Goal: Task Accomplishment & Management: Complete application form

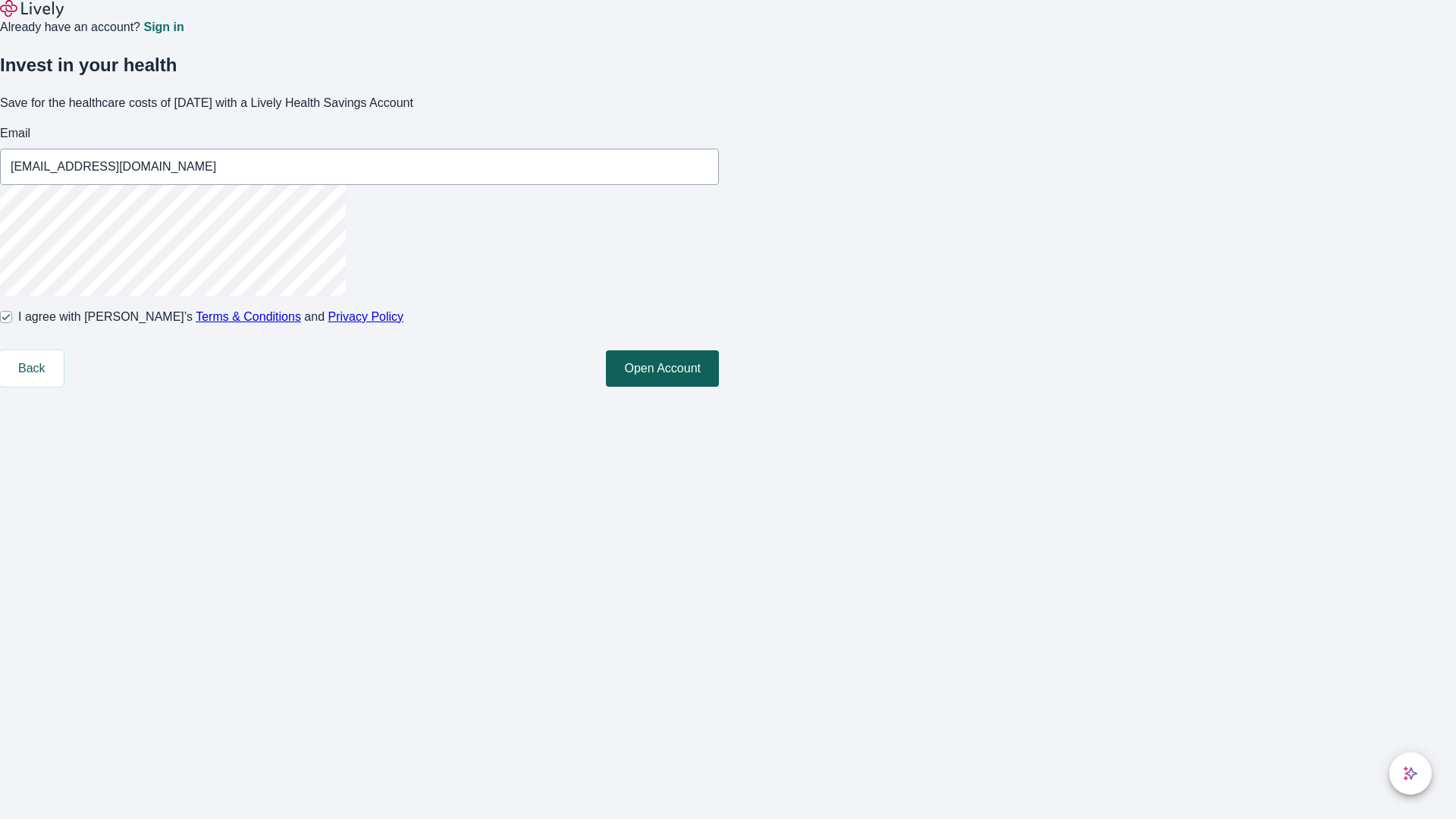
click at [719, 387] on button "Open Account" at bounding box center [662, 369] width 113 height 37
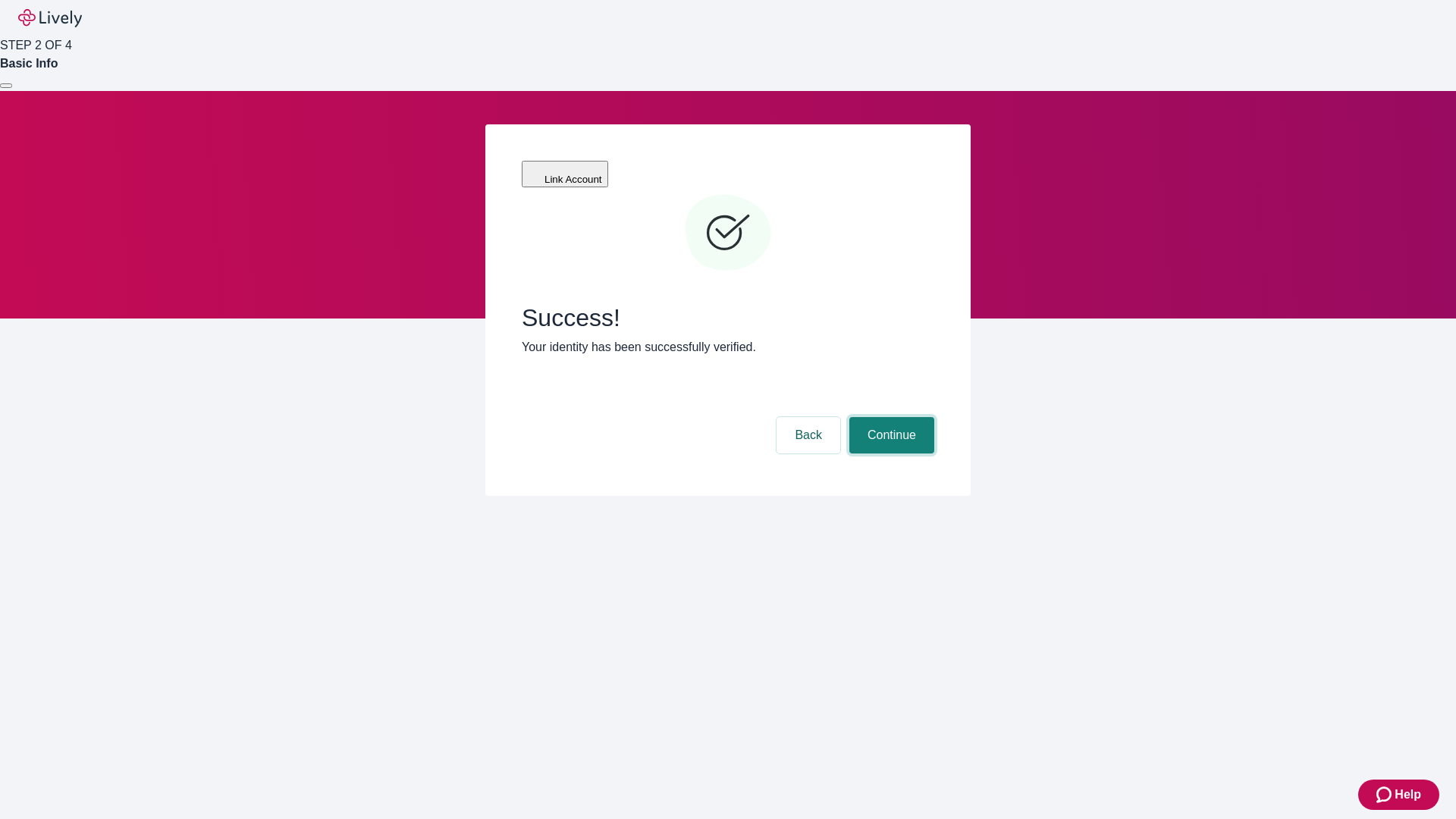
click at [889, 417] on button "Continue" at bounding box center [892, 436] width 85 height 37
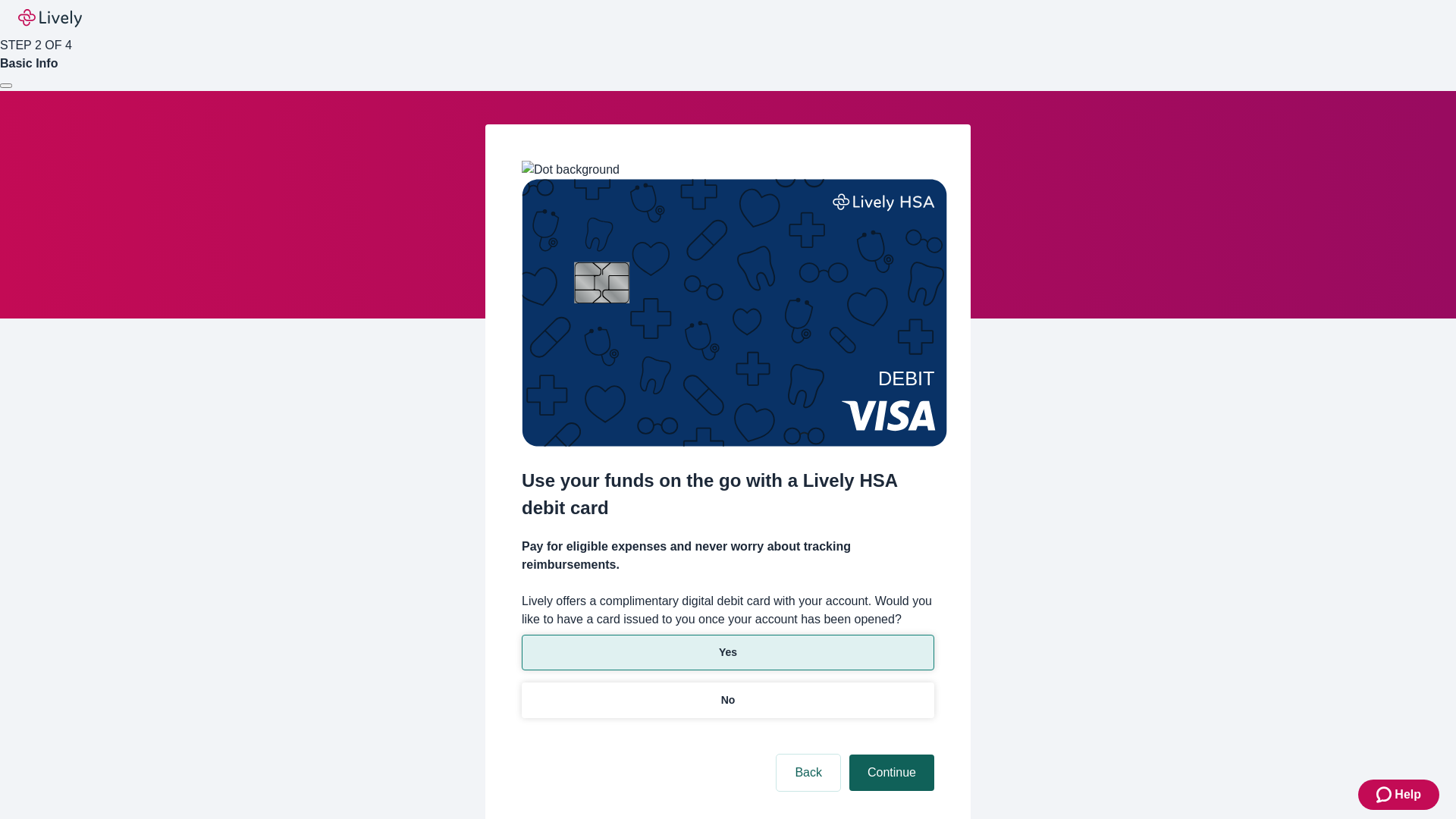
click at [727, 645] on p "Yes" at bounding box center [728, 653] width 18 height 16
click at [889, 755] on button "Continue" at bounding box center [892, 773] width 85 height 37
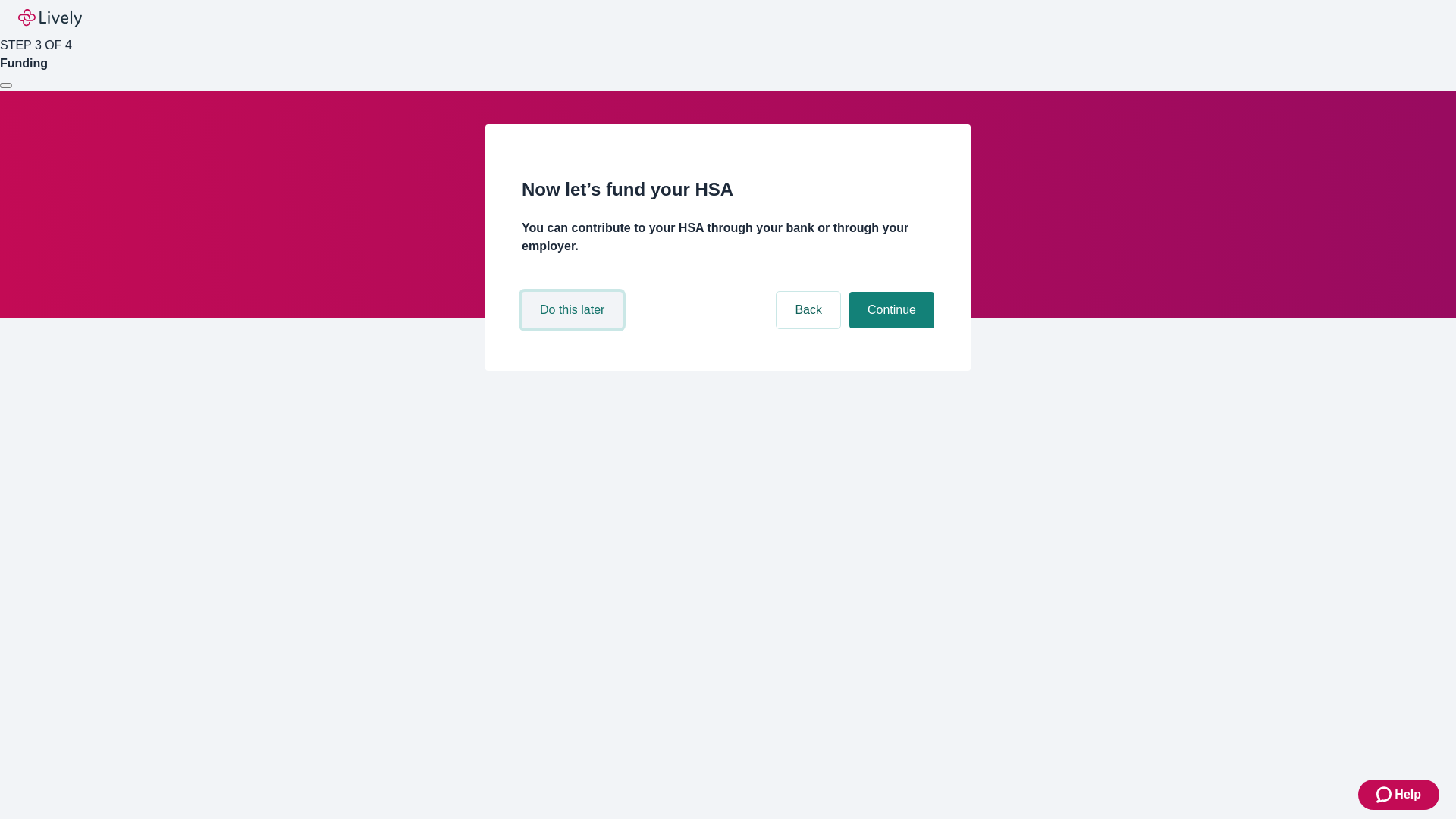
click at [574, 329] on button "Do this later" at bounding box center [572, 310] width 101 height 37
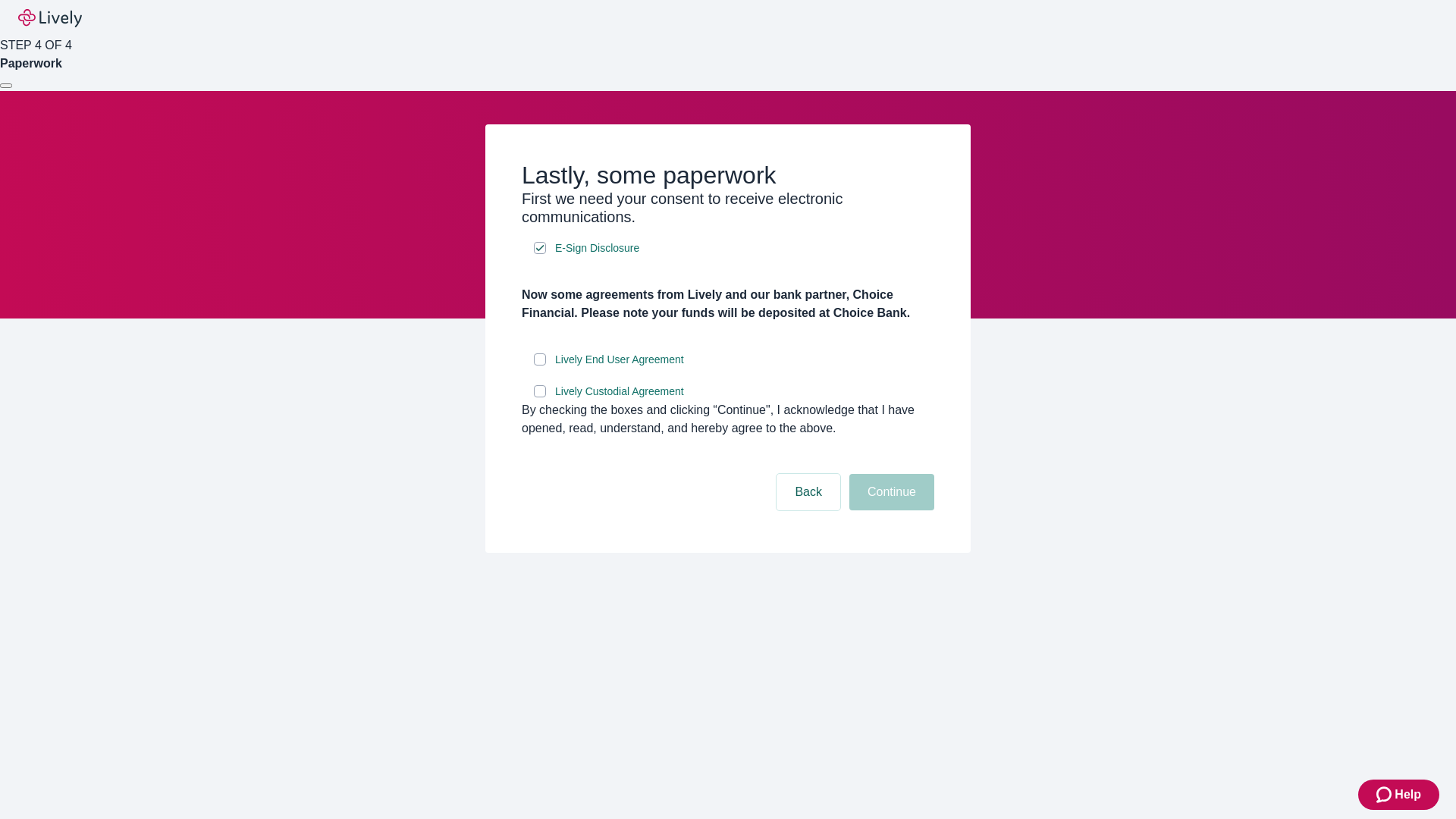
click at [540, 366] on input "Lively End User Agreement" at bounding box center [540, 359] width 12 height 12
checkbox input "true"
click at [540, 398] on input "Lively Custodial Agreement" at bounding box center [540, 391] width 12 height 12
checkbox input "true"
click at [889, 510] on button "Continue" at bounding box center [892, 493] width 85 height 37
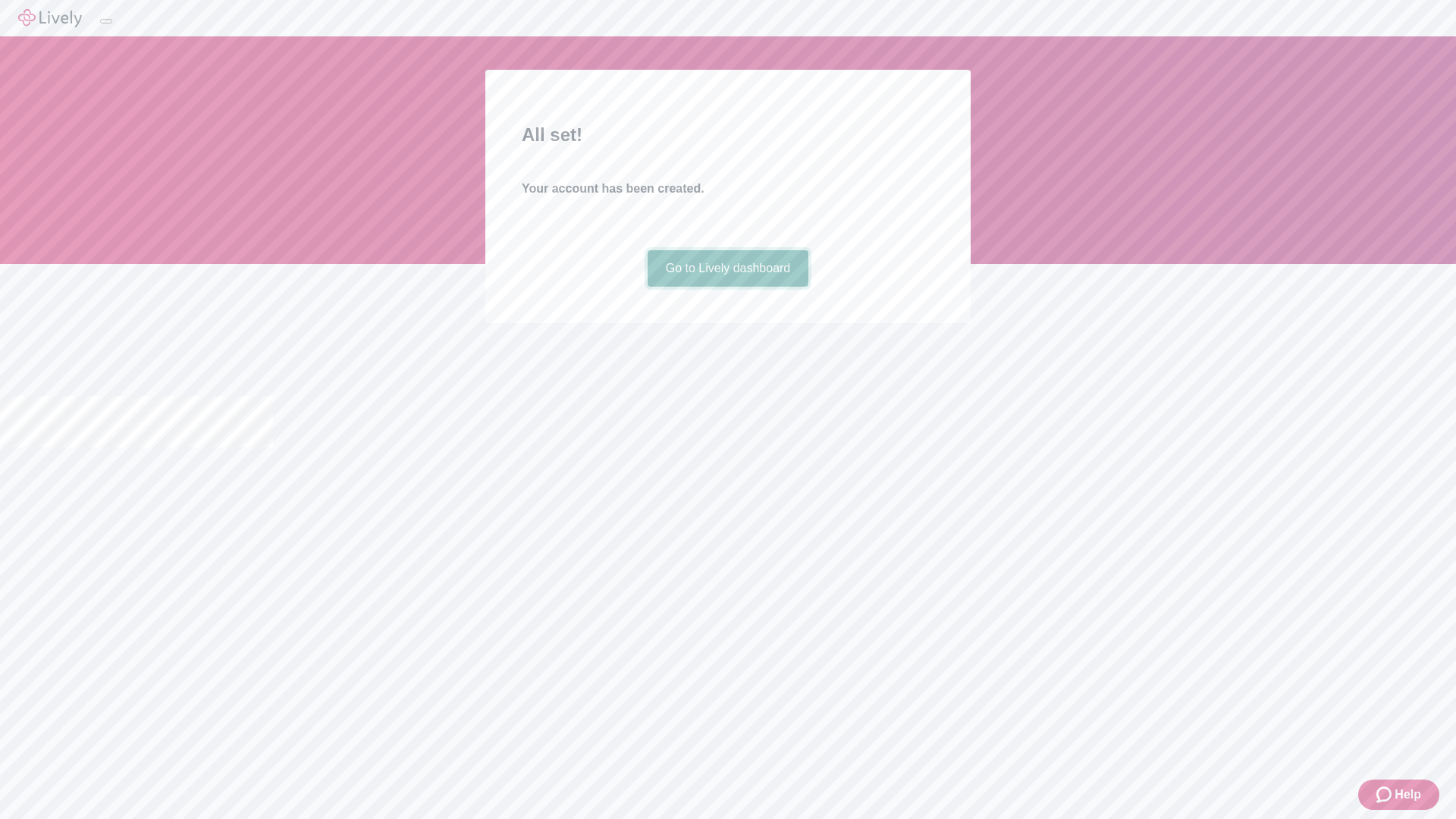
click at [727, 286] on link "Go to Lively dashboard" at bounding box center [728, 269] width 162 height 37
